Goal: Find specific page/section: Find specific page/section

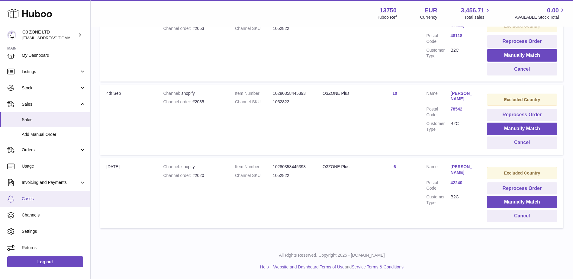
scroll to position [8, 0]
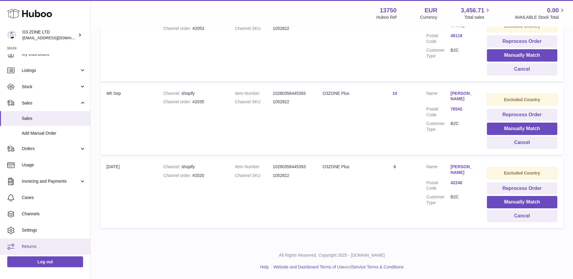
click at [26, 244] on span "Returns" at bounding box center [54, 247] width 64 height 6
click at [23, 246] on span "Returns" at bounding box center [54, 247] width 64 height 6
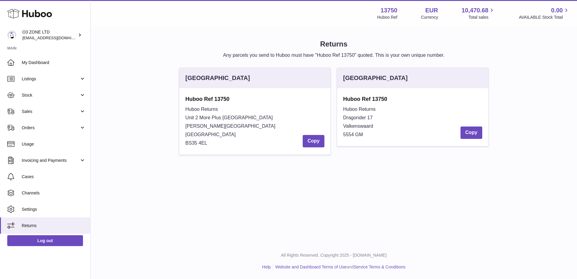
drag, startPoint x: 209, startPoint y: 142, endPoint x: 182, endPoint y: 106, distance: 44.9
click at [182, 106] on div "Huboo Ref 13750 Huboo Returns Unit 2 More [GEOGRAPHIC_DATA][STREET_ADDRESS][PER…" at bounding box center [254, 121] width 151 height 66
copy div "Huboo Returns Unit 2 More [GEOGRAPHIC_DATA][STREET_ADDRESS][PERSON_NAME]"
click at [136, 185] on div "Menu Huboo 13750 Huboo Ref EUR Currency 10,470.68 Total sales 0.00 AVAILABLE St…" at bounding box center [334, 121] width 487 height 243
